Goal: Check status

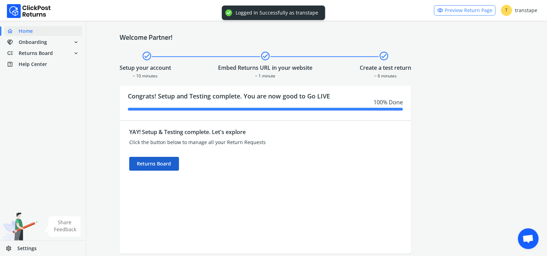
click at [168, 170] on div "Returns Board" at bounding box center [154, 164] width 50 height 14
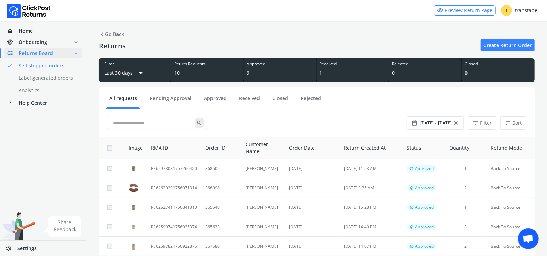
scroll to position [7, 0]
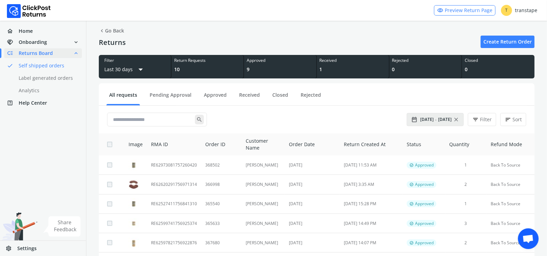
click at [440, 121] on span "[DATE]" at bounding box center [444, 120] width 13 height 6
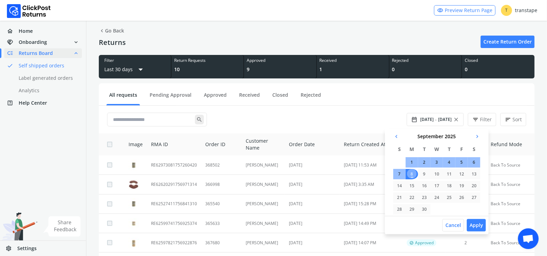
click at [393, 135] on span "chevron_left" at bounding box center [396, 137] width 6 height 10
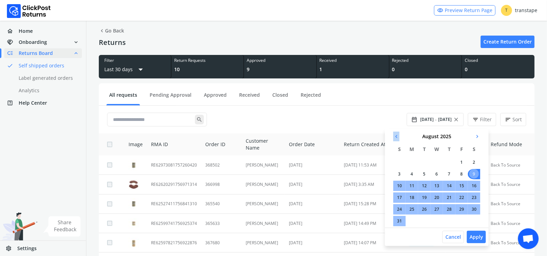
click at [393, 135] on span "chevron_left" at bounding box center [396, 137] width 6 height 10
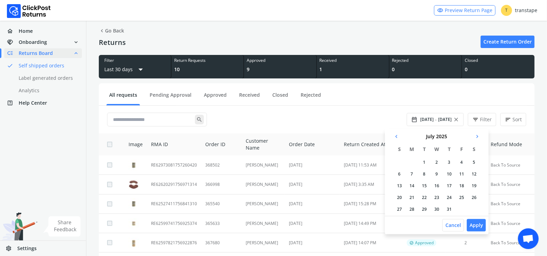
click at [422, 160] on td "1" at bounding box center [424, 162] width 12 height 10
click at [454, 209] on td "31" at bounding box center [451, 209] width 12 height 10
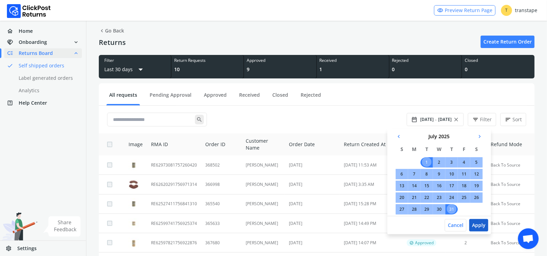
click at [480, 221] on button "Apply" at bounding box center [478, 225] width 19 height 12
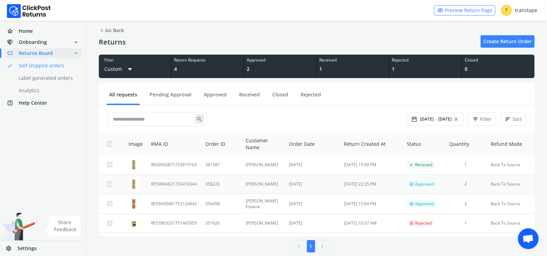
scroll to position [8, 0]
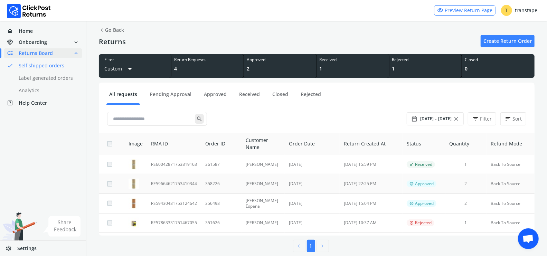
click at [238, 186] on td "358226" at bounding box center [221, 183] width 40 height 19
